Goal: Task Accomplishment & Management: Use online tool/utility

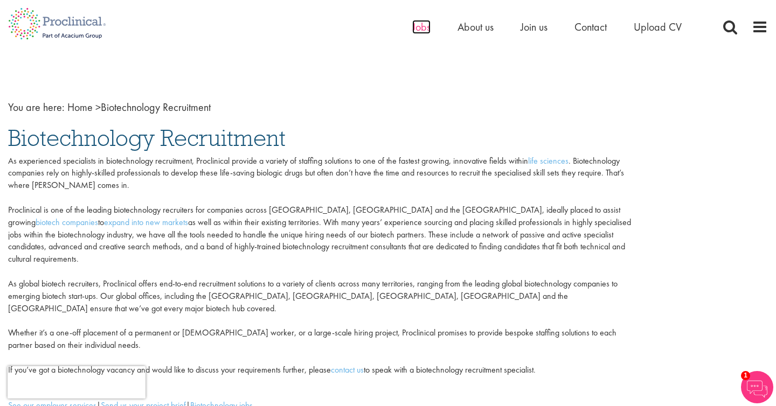
click at [424, 29] on span "Jobs" at bounding box center [421, 27] width 18 height 14
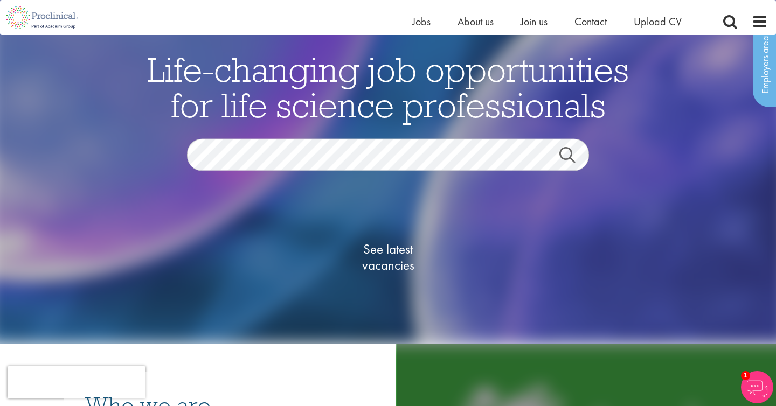
scroll to position [44, 0]
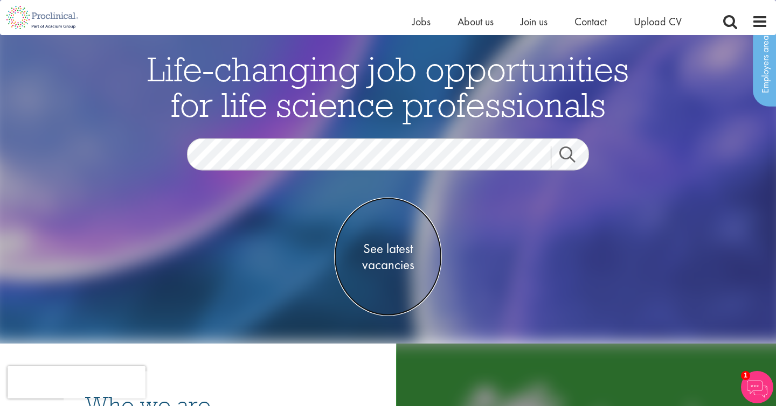
click at [377, 252] on span "See latest vacancies" at bounding box center [388, 256] width 108 height 32
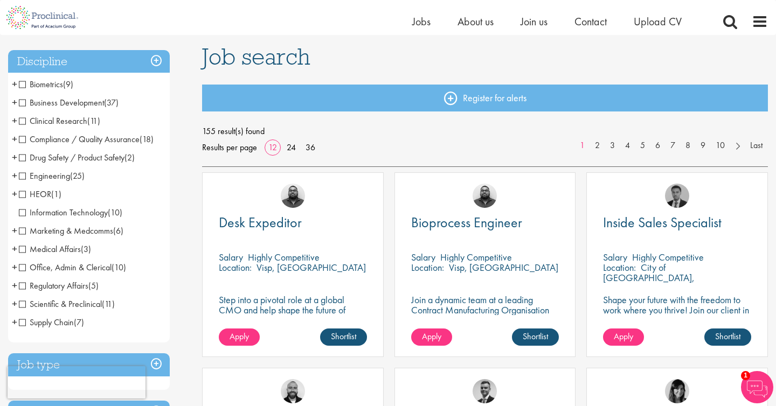
scroll to position [73, 0]
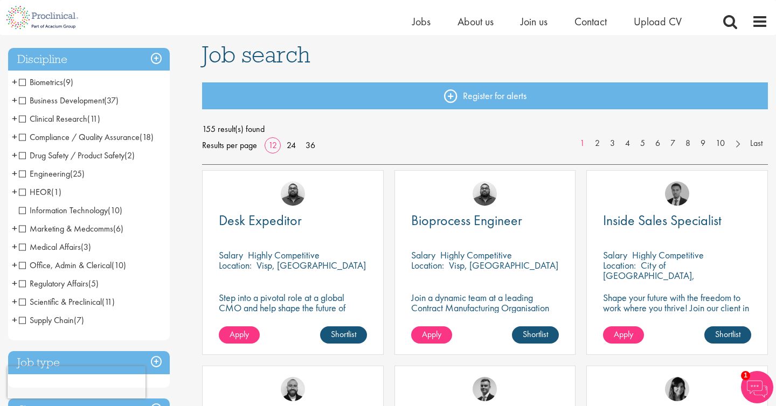
click at [13, 227] on span "+" at bounding box center [14, 228] width 5 height 16
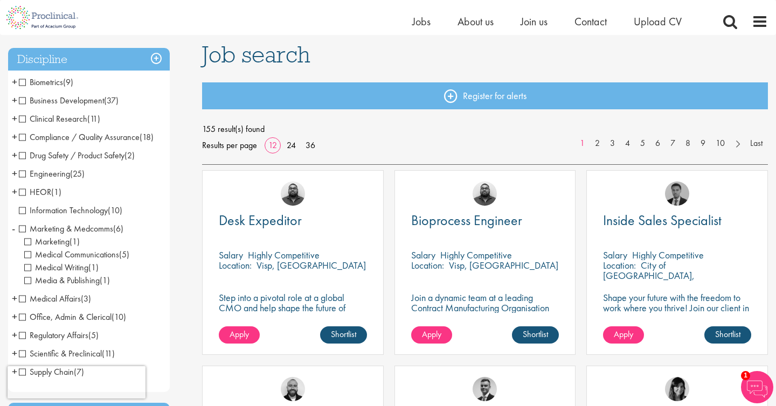
click at [29, 241] on span "Marketing" at bounding box center [46, 241] width 45 height 11
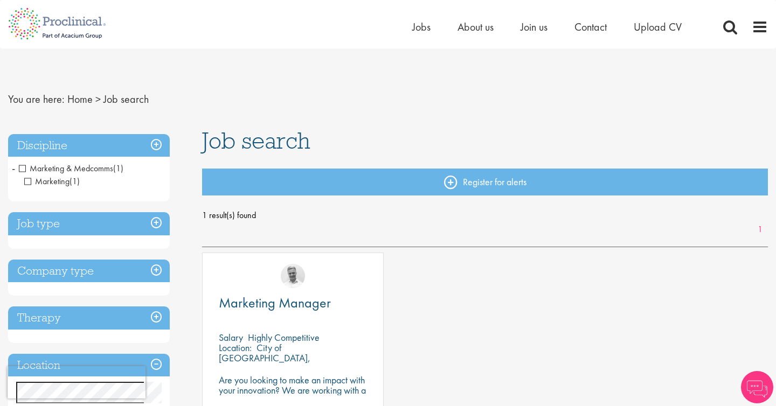
click at [73, 223] on h3 "Job type" at bounding box center [89, 223] width 162 height 23
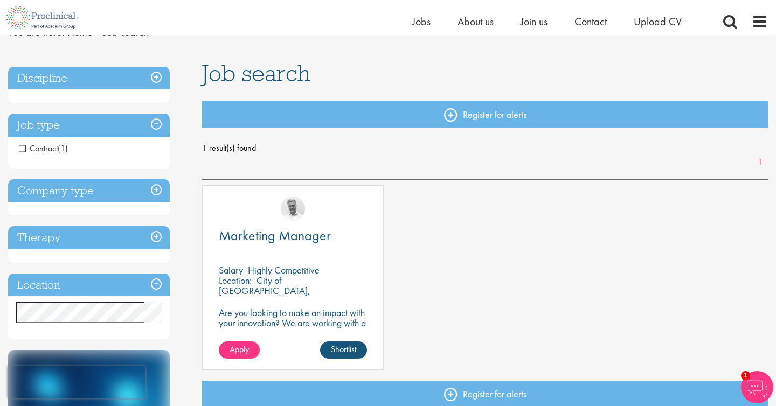
scroll to position [57, 0]
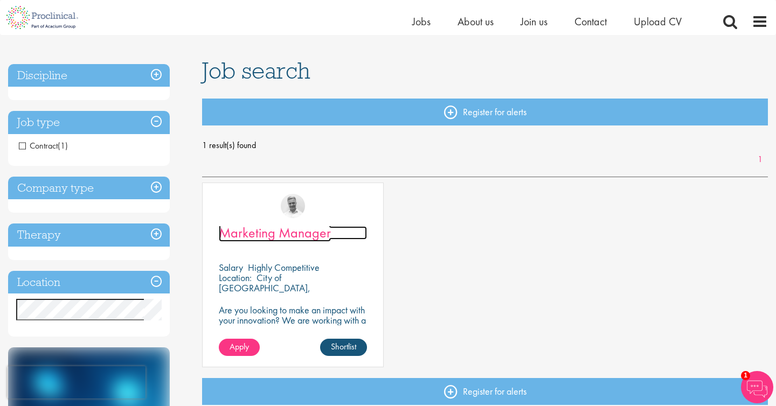
click at [301, 232] on span "Marketing Manager" at bounding box center [275, 233] width 112 height 18
